Goal: Information Seeking & Learning: Learn about a topic

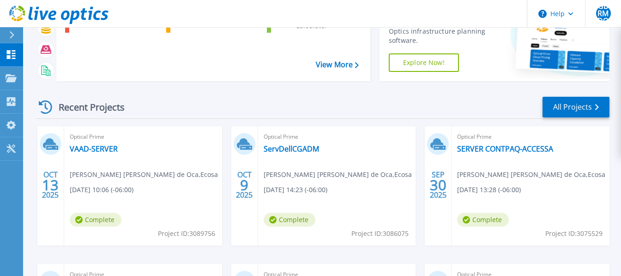
scroll to position [92, 0]
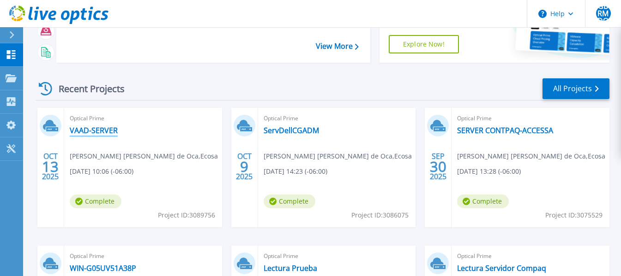
click at [94, 131] on link "VAAD-SERVER" at bounding box center [94, 130] width 48 height 9
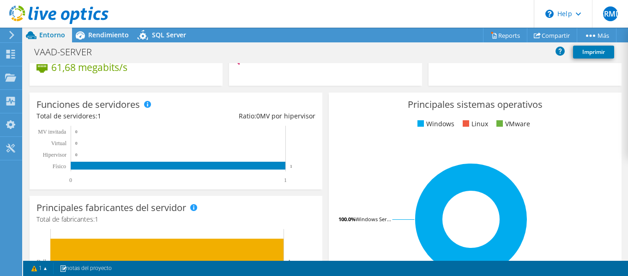
scroll to position [138, 0]
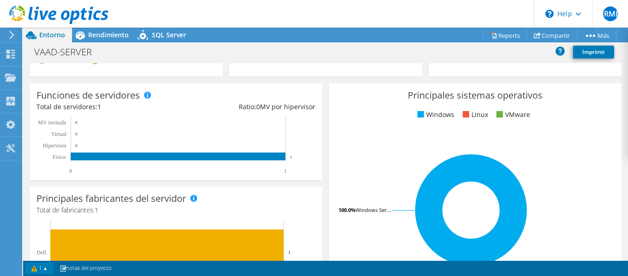
click at [35, 272] on link "1" at bounding box center [39, 269] width 29 height 12
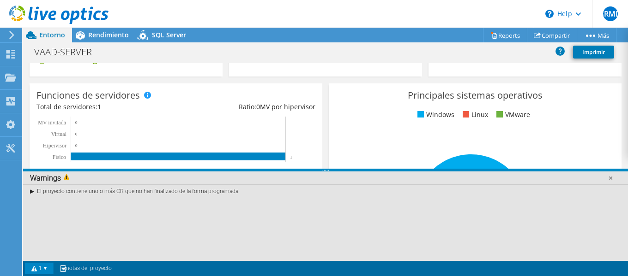
click at [38, 268] on link "1" at bounding box center [39, 269] width 29 height 12
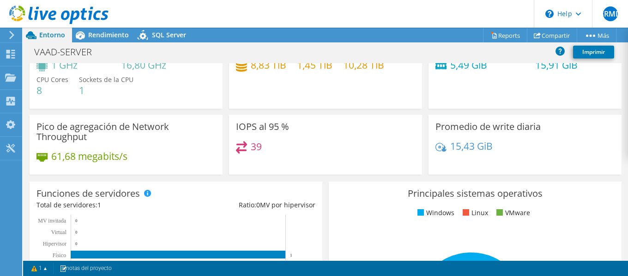
scroll to position [0, 0]
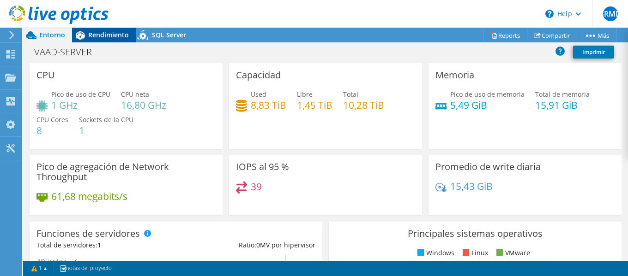
click at [110, 39] on div "Rendimiento" at bounding box center [104, 35] width 64 height 15
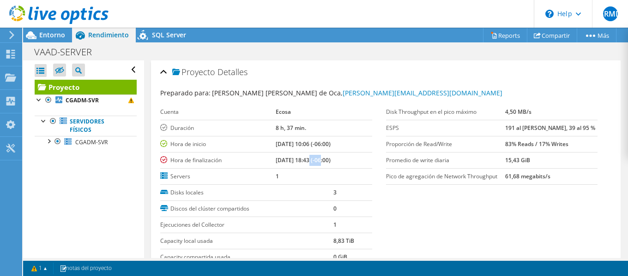
drag, startPoint x: 295, startPoint y: 161, endPoint x: 309, endPoint y: 161, distance: 14.3
click at [309, 161] on b "[DATE] 18:43 (-06:00)" at bounding box center [303, 160] width 55 height 8
click at [384, 208] on section "Preparado para: Glenn Bryan Ramos Montes de Oca, Glenn_Ramos@ecosa.com.mx Cuent…" at bounding box center [385, 190] width 451 height 204
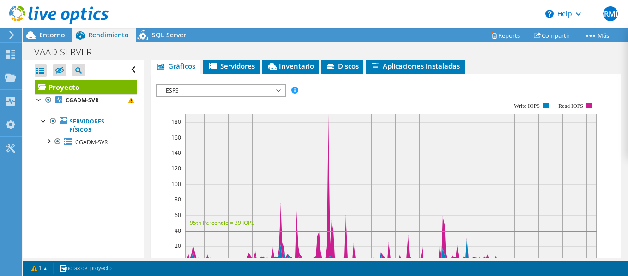
scroll to position [231, 0]
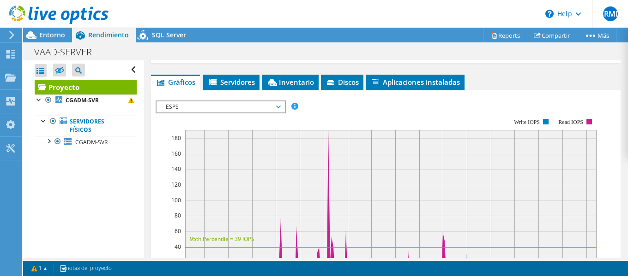
click at [278, 105] on span "ESPS" at bounding box center [220, 107] width 119 height 11
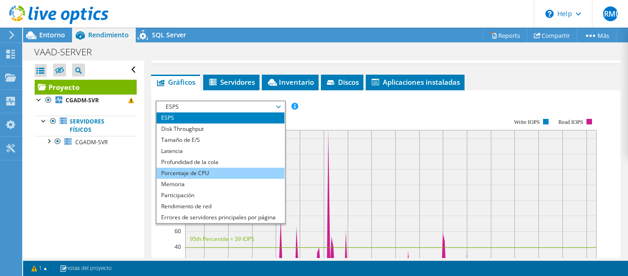
click at [214, 174] on li "Porcentaje de CPU" at bounding box center [220, 173] width 128 height 11
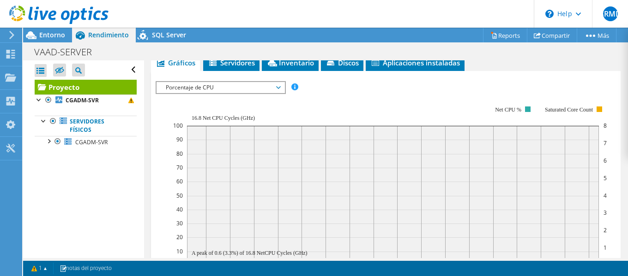
scroll to position [228, 0]
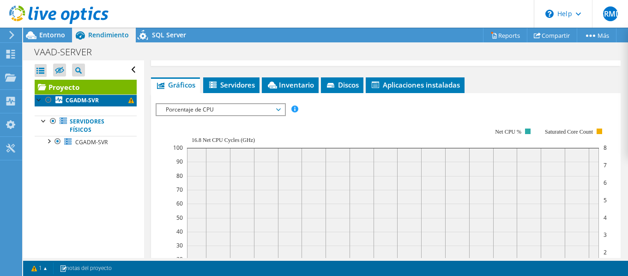
click at [90, 98] on b "CGADM-SVR" at bounding box center [82, 100] width 33 height 8
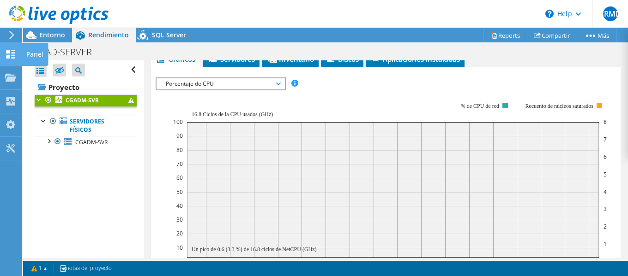
click at [15, 52] on use at bounding box center [10, 54] width 9 height 9
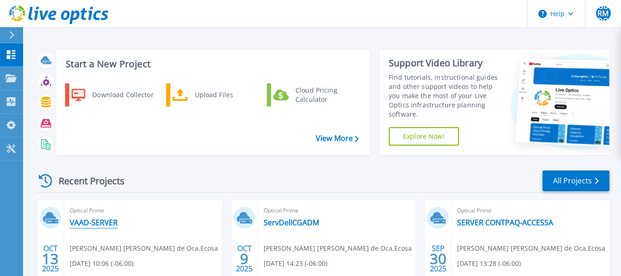
click at [101, 219] on link "VAAD-SERVER" at bounding box center [94, 222] width 48 height 9
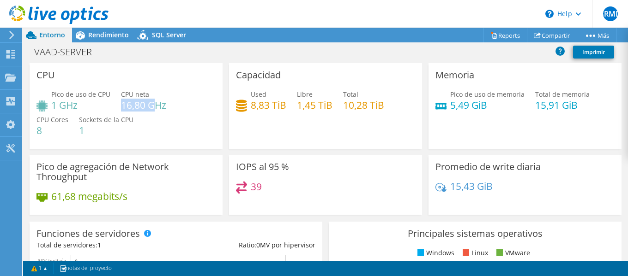
drag, startPoint x: 121, startPoint y: 103, endPoint x: 152, endPoint y: 108, distance: 31.3
click at [152, 108] on h4 "16,80 GHz" at bounding box center [143, 105] width 45 height 10
click at [187, 128] on div "Pico de uso de CPU 1 GHz CPU neta 16,80 GHz CPU Cores 8 Sockets de la CPU 1" at bounding box center [125, 117] width 179 height 55
click at [104, 37] on span "Rendimiento" at bounding box center [108, 34] width 41 height 9
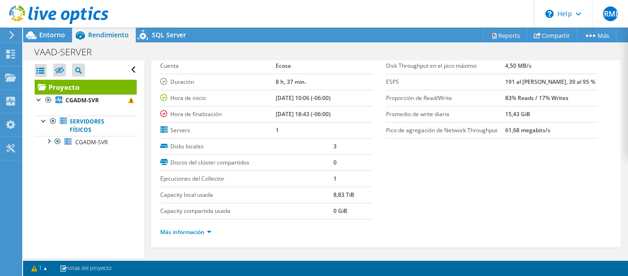
scroll to position [138, 0]
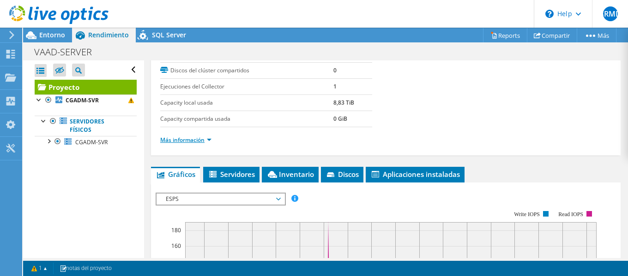
click at [197, 140] on link "Más información" at bounding box center [185, 140] width 51 height 8
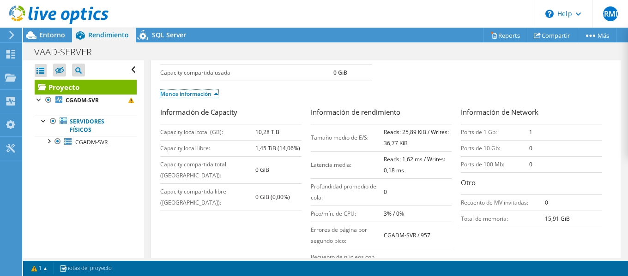
scroll to position [231, 0]
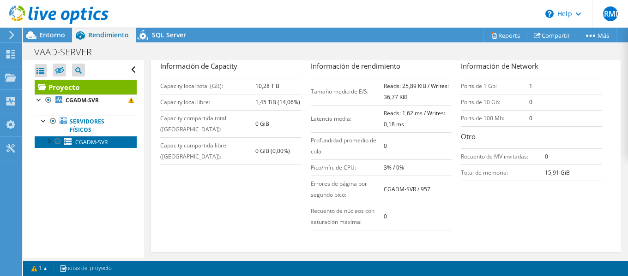
click at [92, 139] on span "CGADM-SVR" at bounding box center [91, 142] width 32 height 8
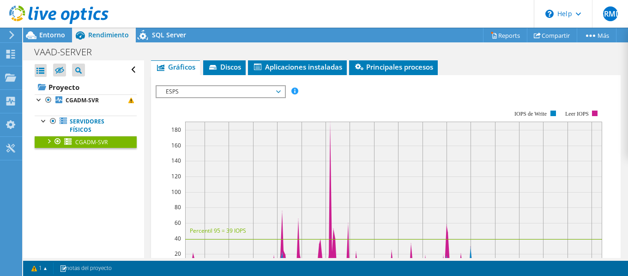
scroll to position [138, 0]
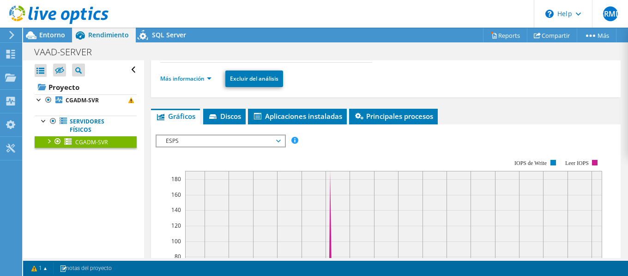
click at [242, 144] on span "ESPS" at bounding box center [220, 141] width 119 height 11
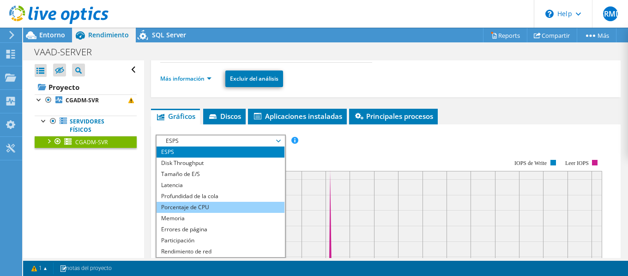
click at [222, 203] on li "Porcentaje de CPU" at bounding box center [220, 207] width 128 height 11
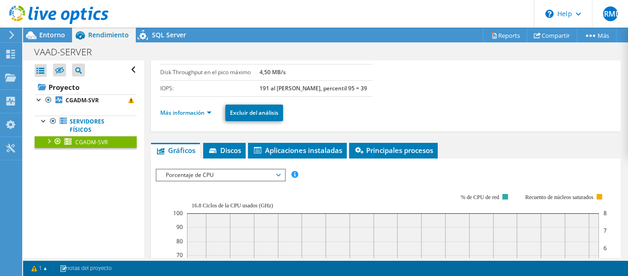
scroll to position [92, 0]
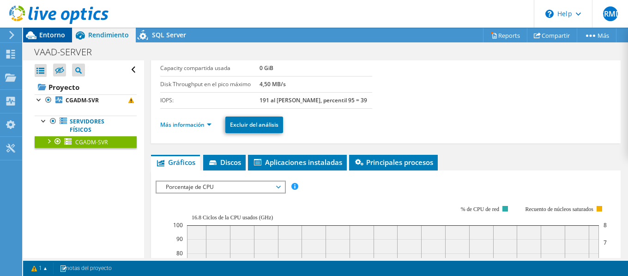
click at [54, 38] on span "Entorno" at bounding box center [52, 34] width 26 height 9
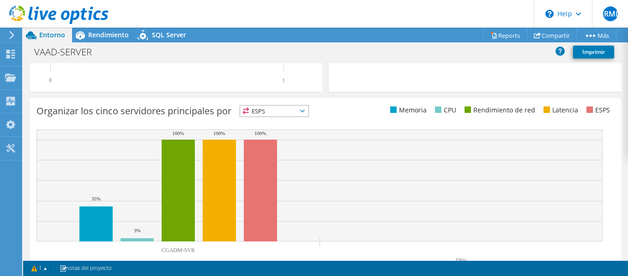
scroll to position [375, 0]
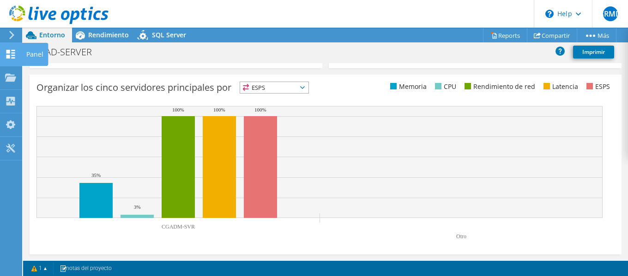
click at [10, 55] on use at bounding box center [10, 54] width 9 height 9
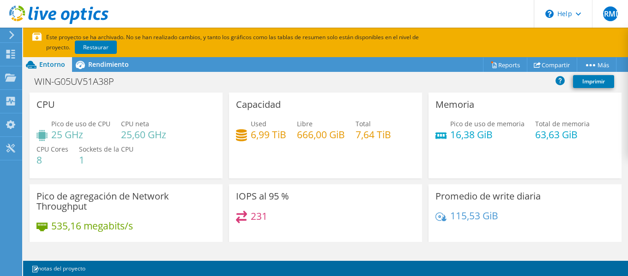
scroll to position [484, 0]
click at [13, 51] on icon at bounding box center [10, 54] width 11 height 9
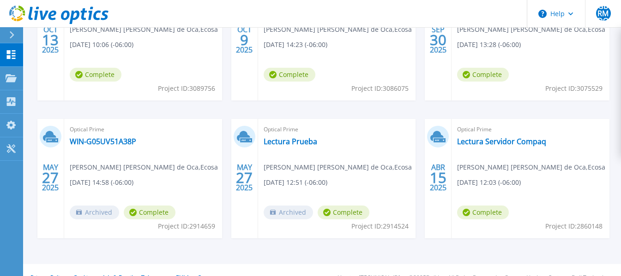
scroll to position [231, 0]
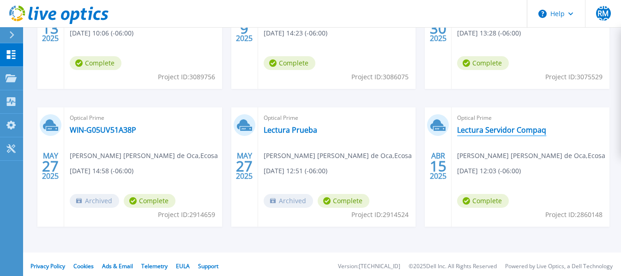
click at [482, 132] on link "Lectura Servidor Compaq" at bounding box center [501, 130] width 89 height 9
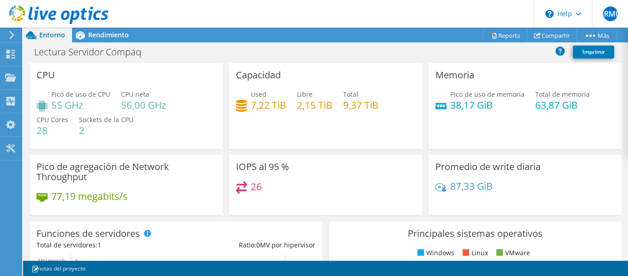
click at [8, 37] on div at bounding box center [10, 35] width 10 height 8
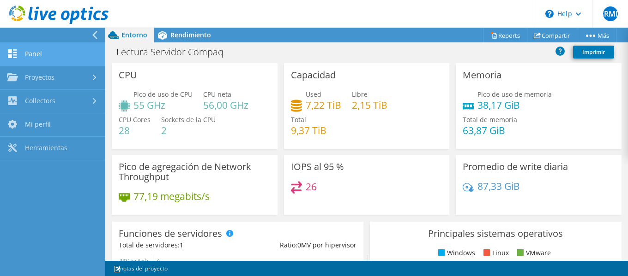
click at [32, 55] on link "Panel" at bounding box center [52, 55] width 105 height 24
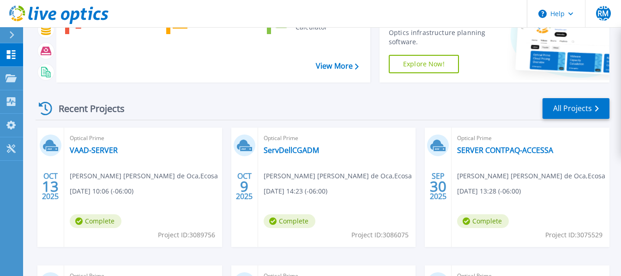
scroll to position [92, 0]
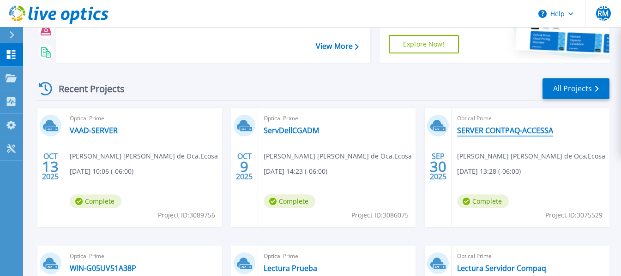
click at [500, 133] on link "SERVER CONTPAQ-ACCESSA" at bounding box center [505, 130] width 96 height 9
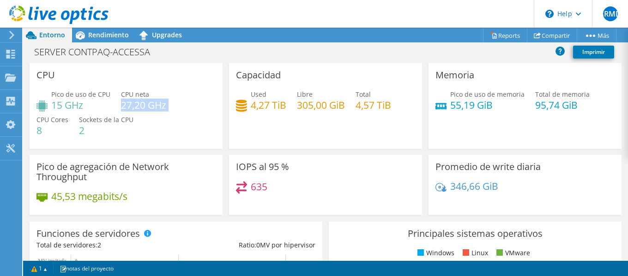
drag, startPoint x: 120, startPoint y: 104, endPoint x: 167, endPoint y: 110, distance: 46.5
click at [167, 110] on div "Pico de uso de CPU 15 GHz CPU neta 27,20 GHz CPU Cores 8 Sockets de la CPU 2" at bounding box center [125, 117] width 179 height 55
copy div "27,20 GHz"
click at [8, 51] on use at bounding box center [10, 54] width 9 height 9
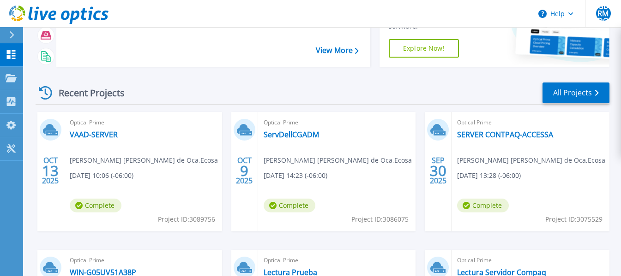
scroll to position [92, 0]
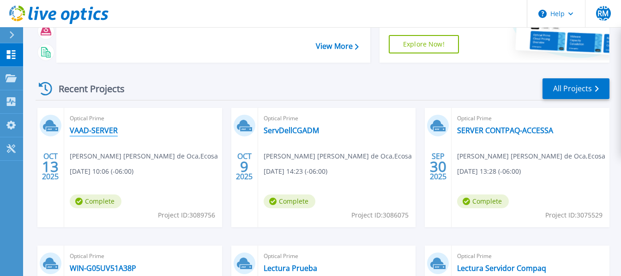
click at [102, 133] on link "VAAD-SERVER" at bounding box center [94, 130] width 48 height 9
